Goal: Find specific page/section: Find specific page/section

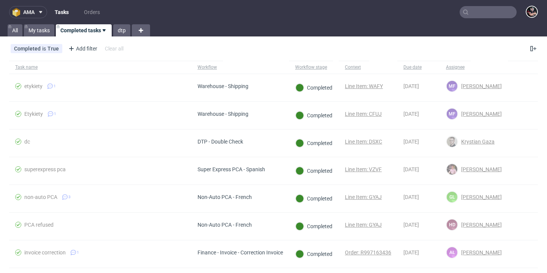
click at [35, 13] on span "ama" at bounding box center [28, 11] width 11 height 5
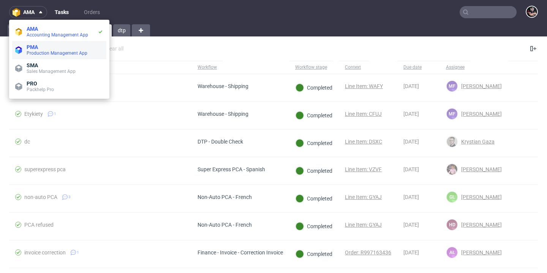
click at [35, 45] on span "PMA" at bounding box center [32, 47] width 11 height 6
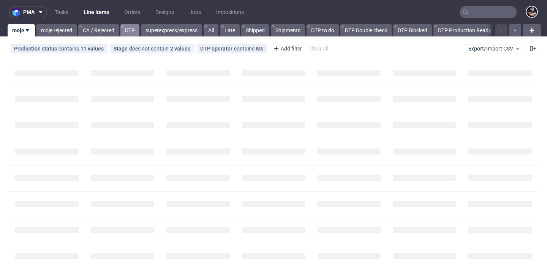
click at [131, 28] on link "DTP" at bounding box center [129, 30] width 19 height 12
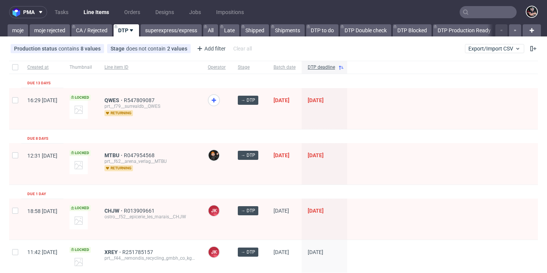
click at [13, 24] on nav "pma Tasks Line Items Orders Designs Jobs Impositions" at bounding box center [273, 12] width 547 height 24
click at [14, 25] on link "moje" at bounding box center [18, 30] width 21 height 12
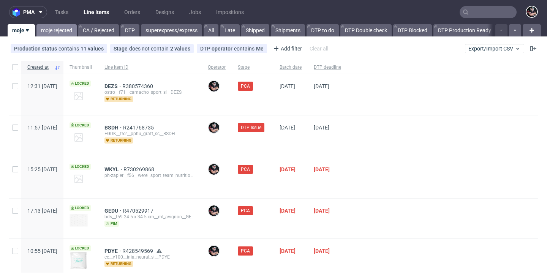
click at [55, 30] on link "moje rejected" at bounding box center [56, 30] width 40 height 12
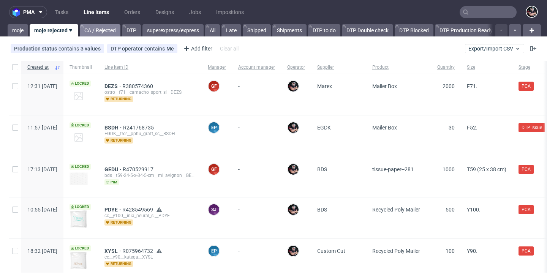
click at [90, 32] on link "CA / Rejected" at bounding box center [100, 30] width 41 height 12
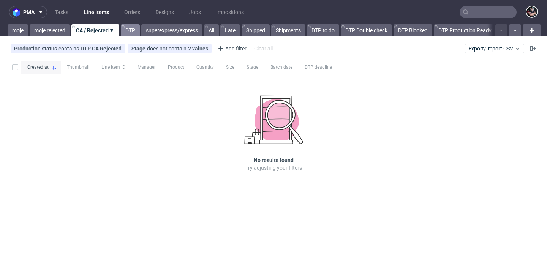
click at [127, 32] on link "DTP" at bounding box center [130, 30] width 19 height 12
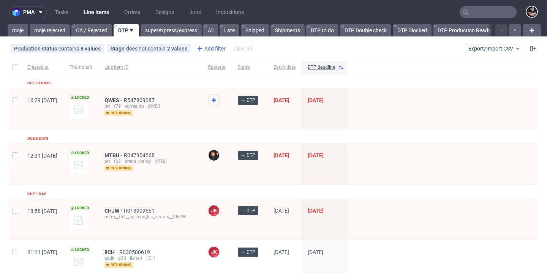
click at [223, 50] on div "Add filter" at bounding box center [210, 49] width 33 height 12
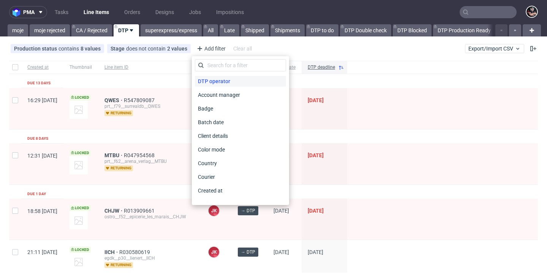
click at [240, 83] on div "DTP operator" at bounding box center [240, 81] width 91 height 11
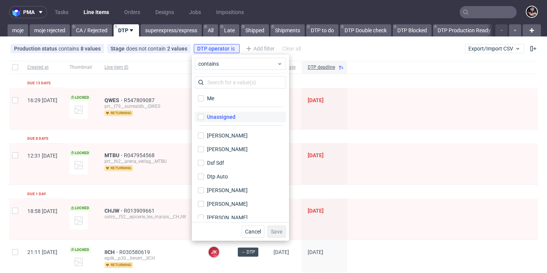
click at [227, 115] on div "Unassigned" at bounding box center [221, 117] width 28 height 8
click at [204, 115] on input "Unassigned" at bounding box center [201, 117] width 6 height 6
checkbox input "true"
click at [275, 226] on button "Save" at bounding box center [276, 232] width 19 height 12
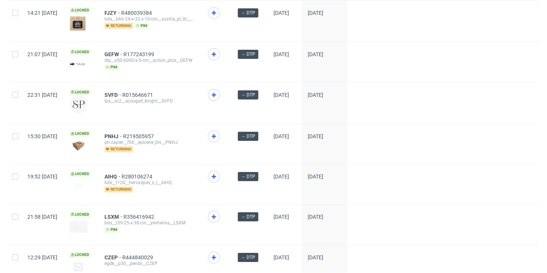
scroll to position [1146, 0]
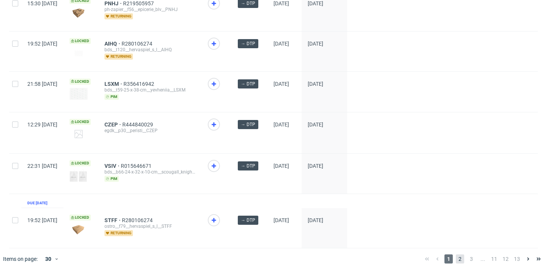
click at [456, 259] on span "2" at bounding box center [460, 259] width 8 height 9
